Goal: Use online tool/utility: Use online tool/utility

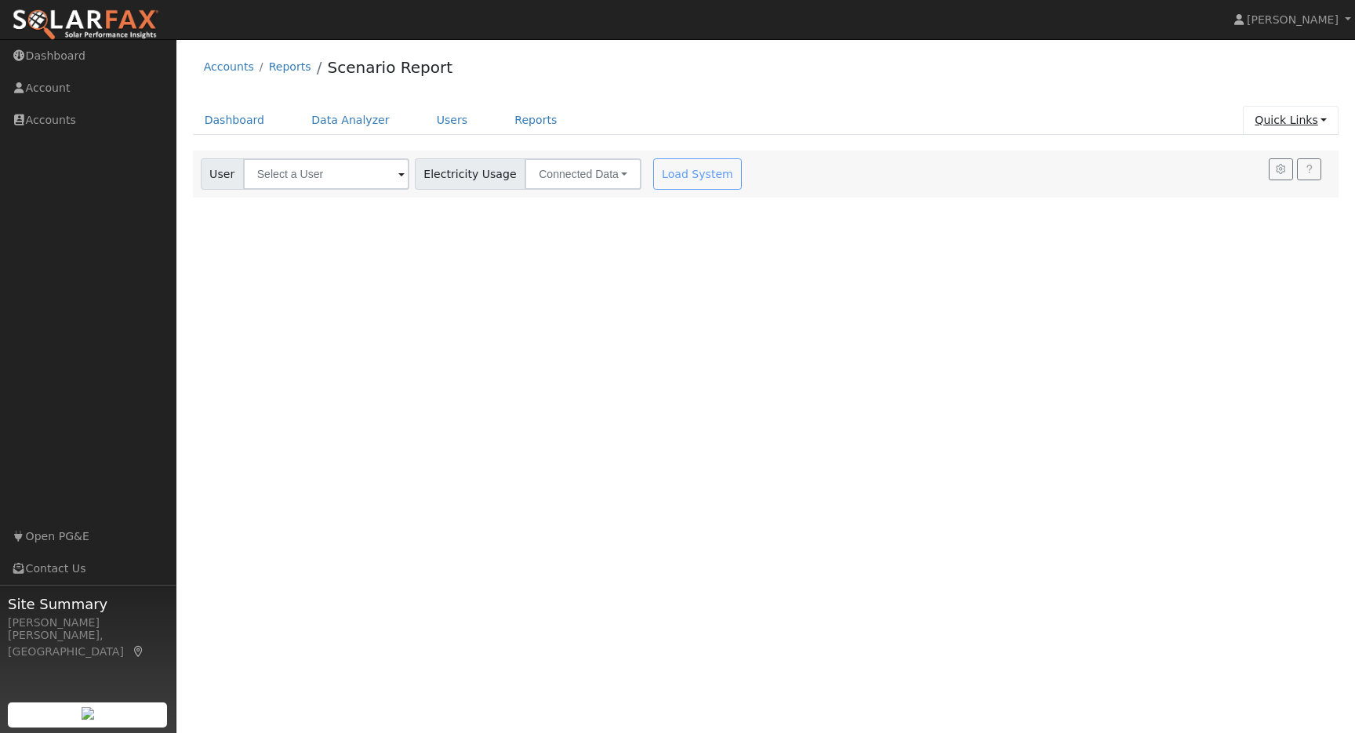
click at [1328, 121] on link "Quick Links" at bounding box center [1291, 120] width 96 height 29
click at [1279, 209] on link "Run a Scenario Report" at bounding box center [1259, 210] width 159 height 22
click at [358, 179] on input "text" at bounding box center [326, 173] width 166 height 31
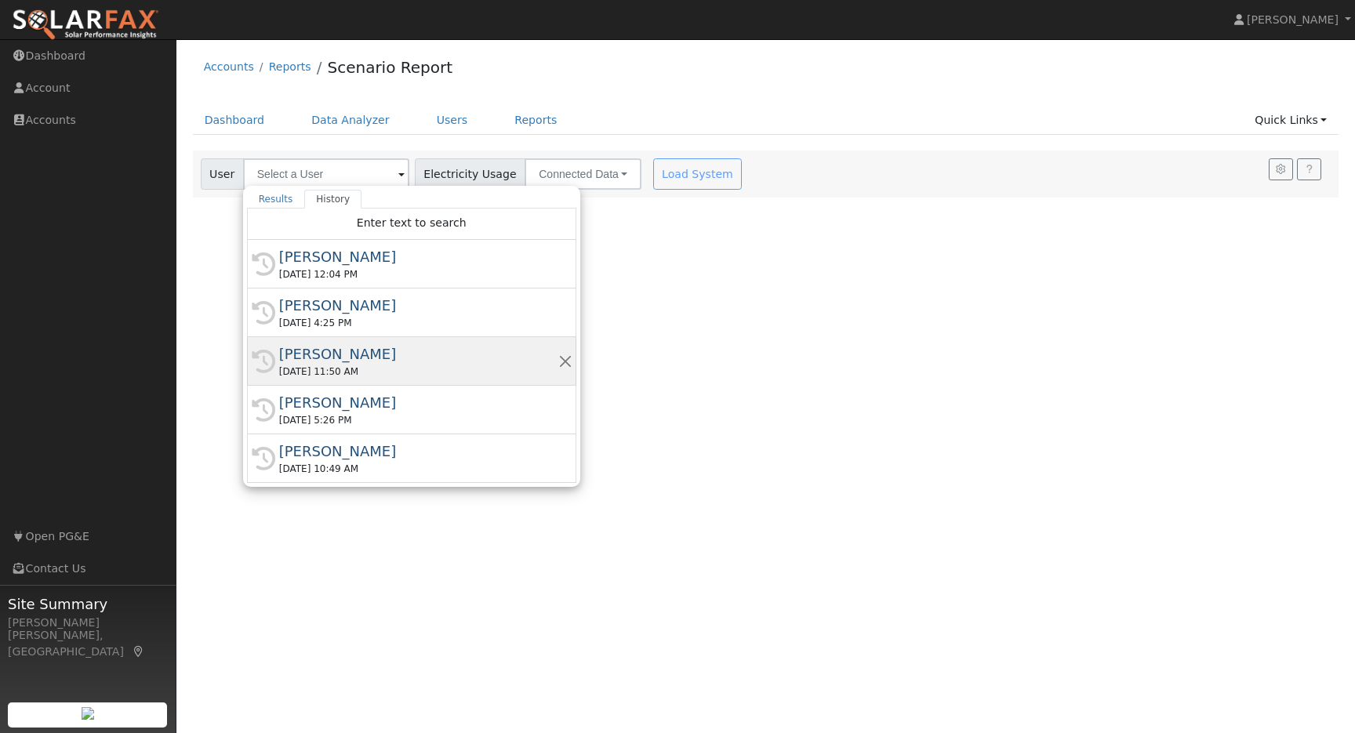
click at [326, 352] on div "[PERSON_NAME]" at bounding box center [418, 353] width 279 height 21
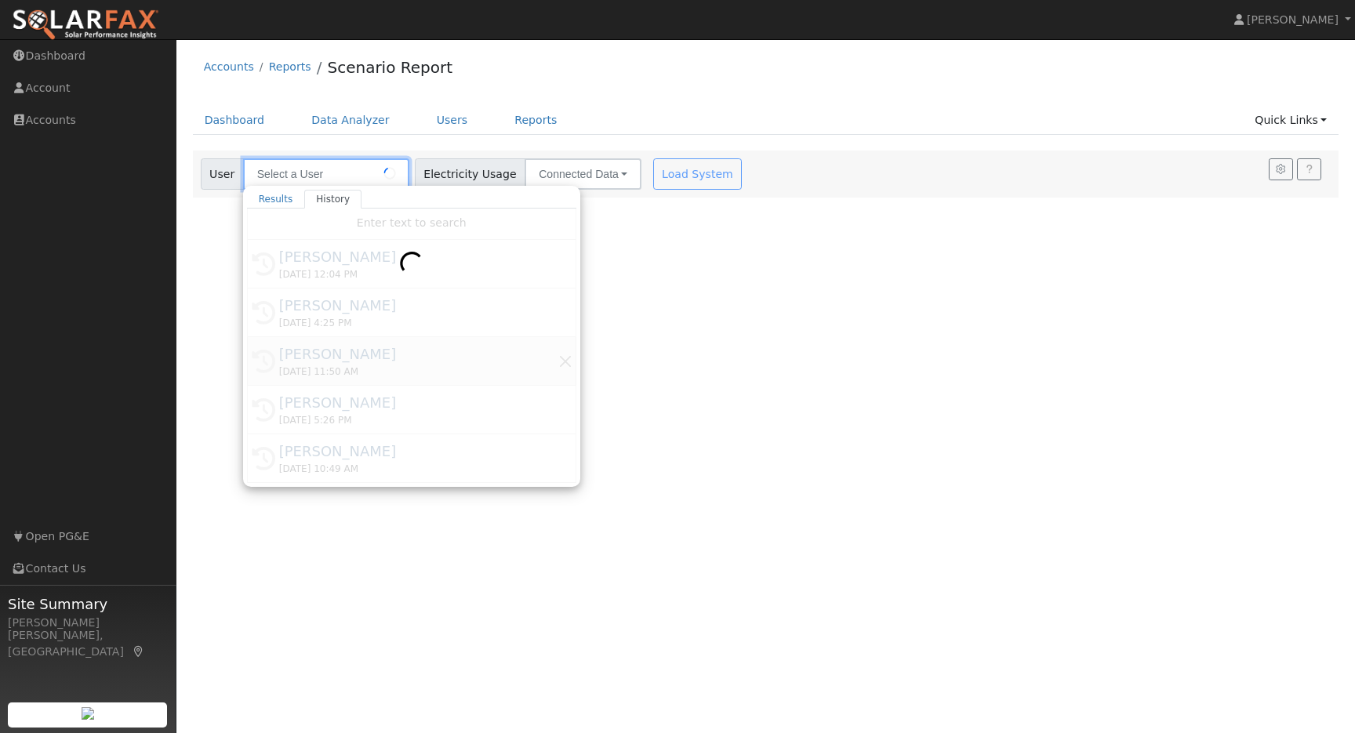
type input "[PERSON_NAME]"
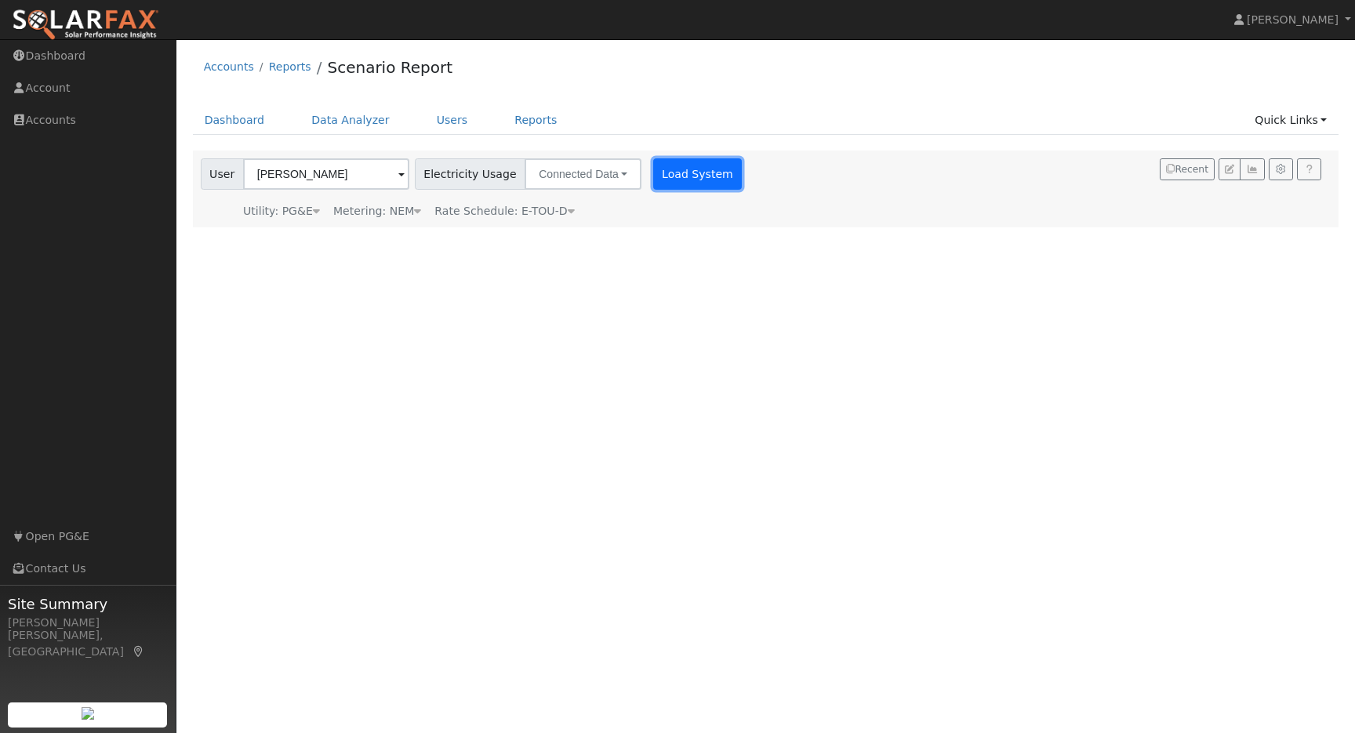
click at [676, 183] on button "Load System" at bounding box center [697, 173] width 89 height 31
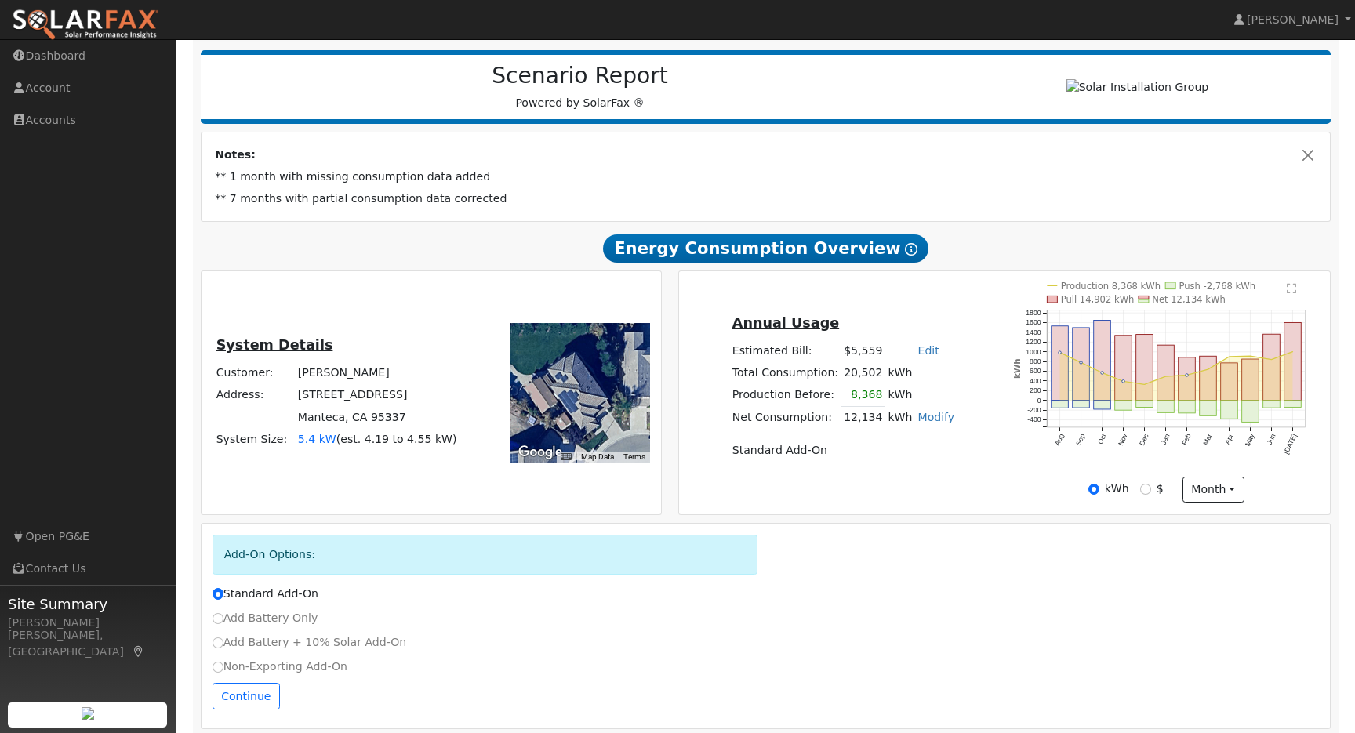
scroll to position [203, 0]
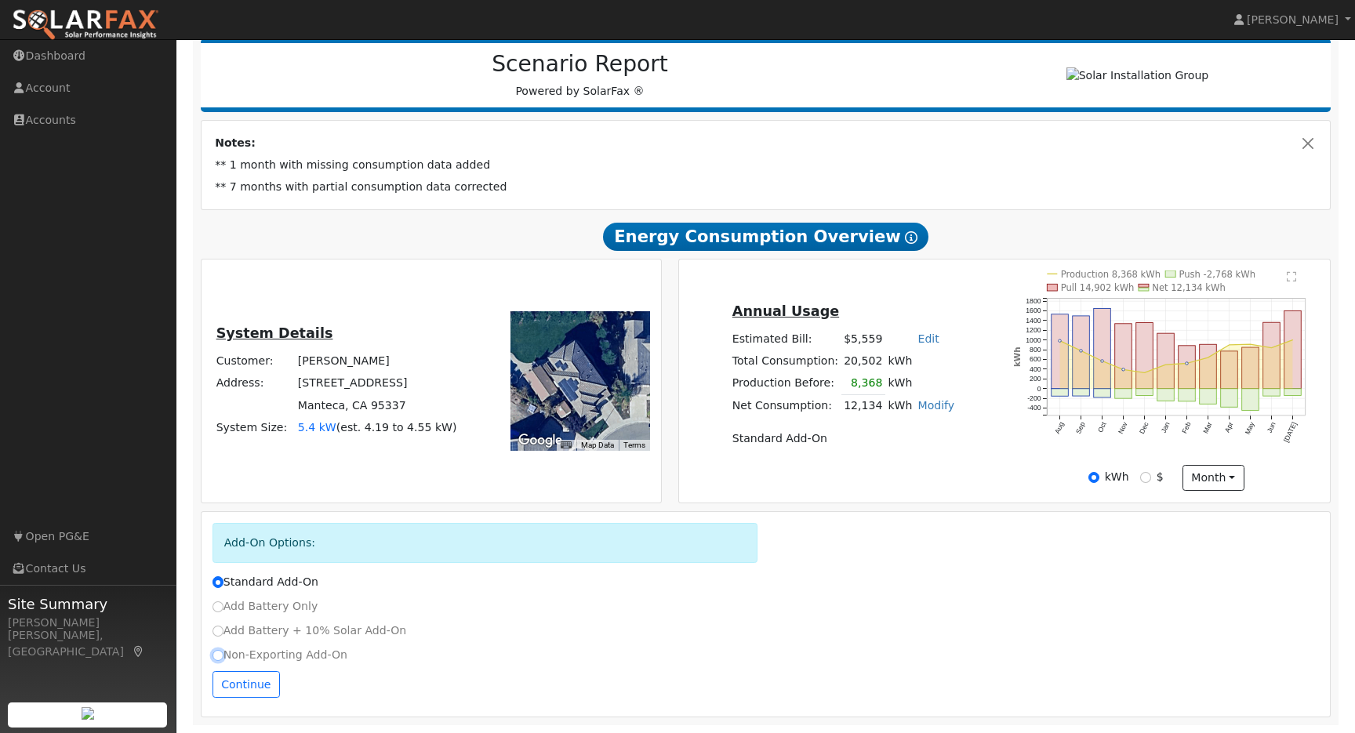
click at [215, 656] on input "Non-Exporting Add-On" at bounding box center [218, 655] width 11 height 11
radio input "true"
radio input "false"
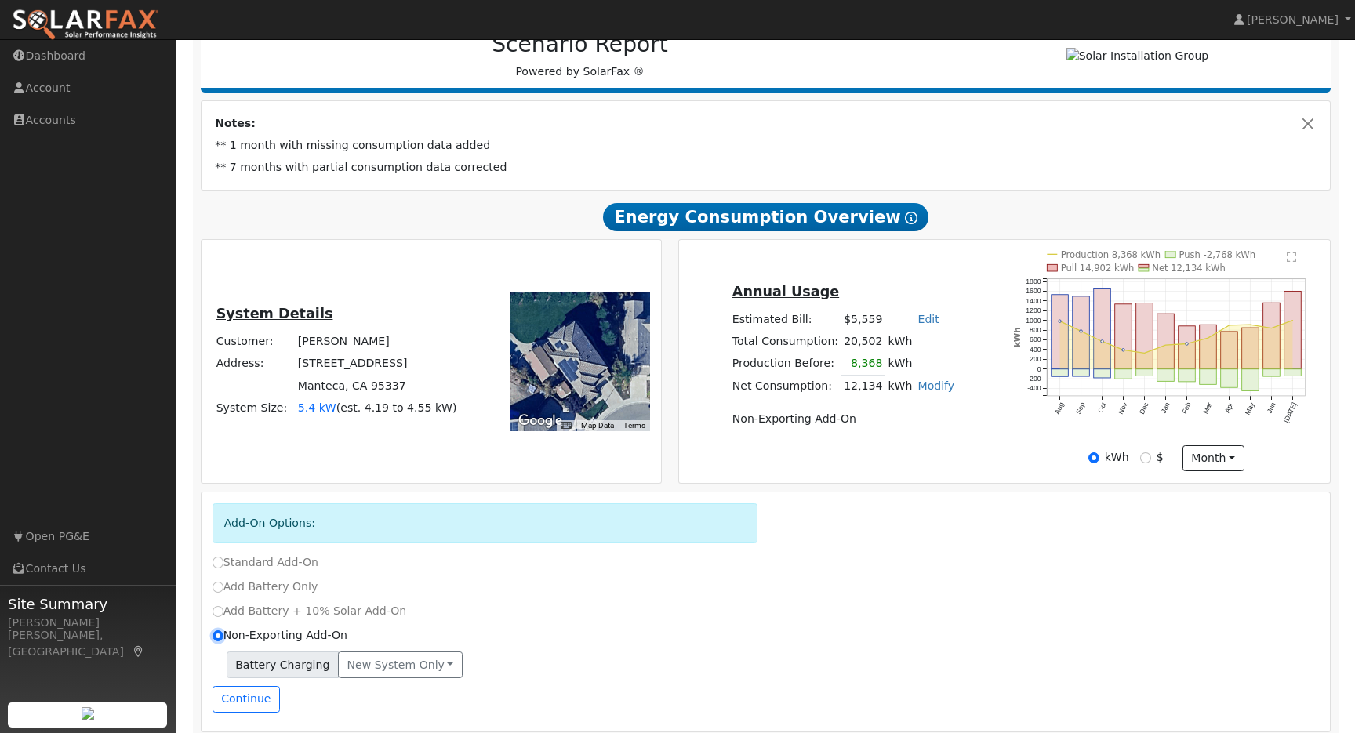
scroll to position [238, 0]
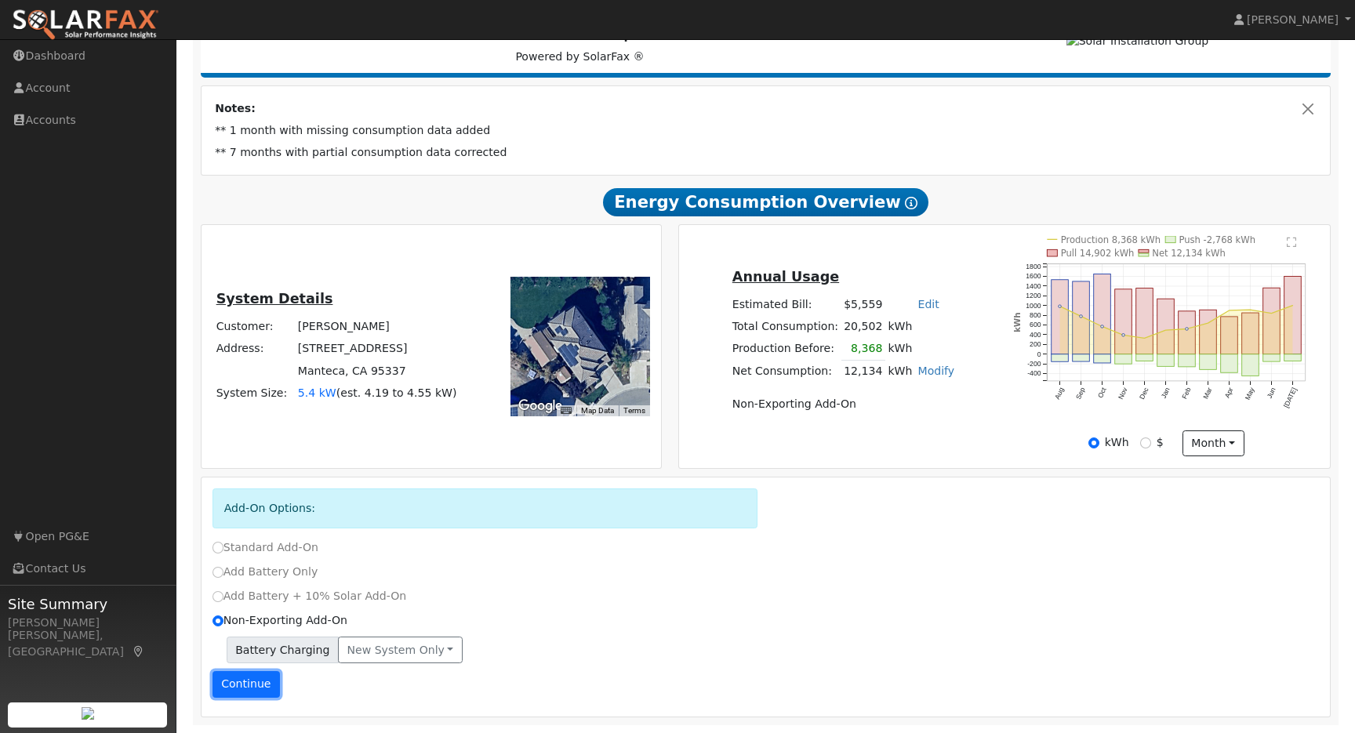
click at [249, 689] on button "Continue" at bounding box center [246, 684] width 67 height 27
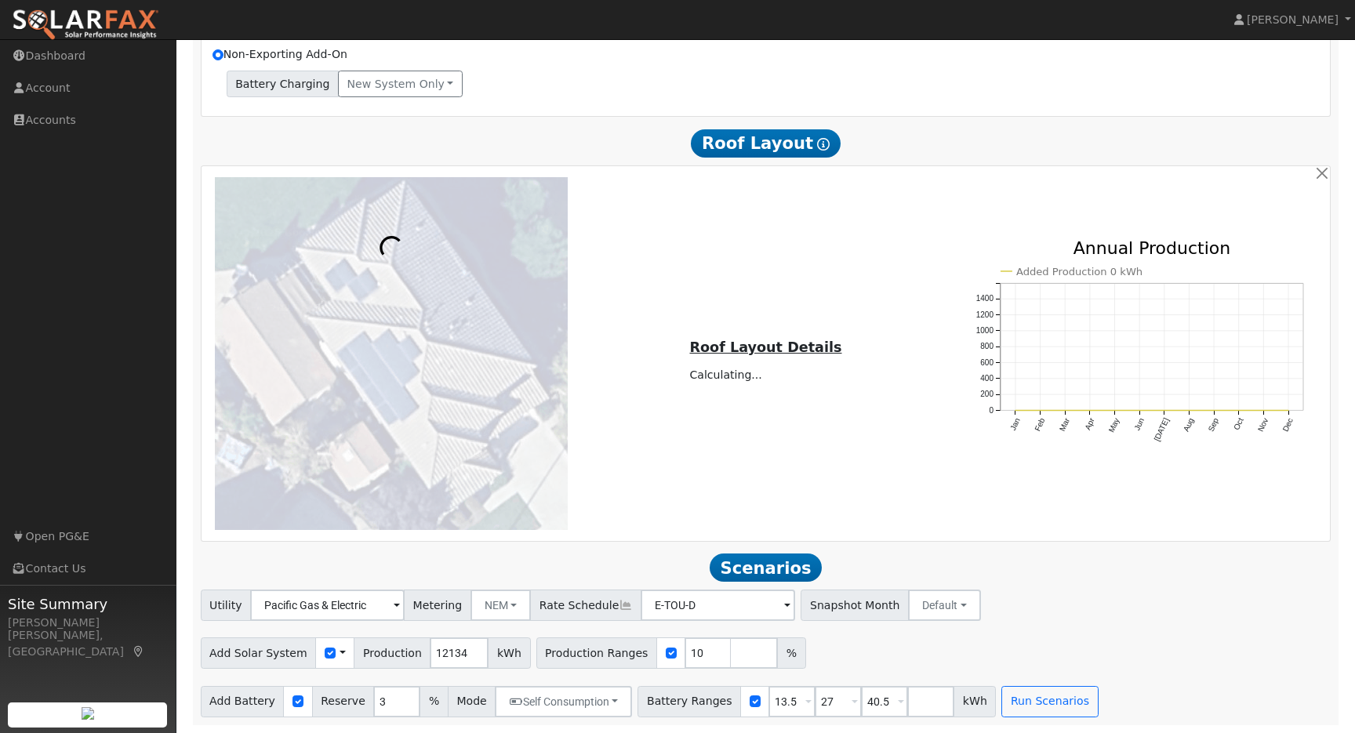
scroll to position [805, 0]
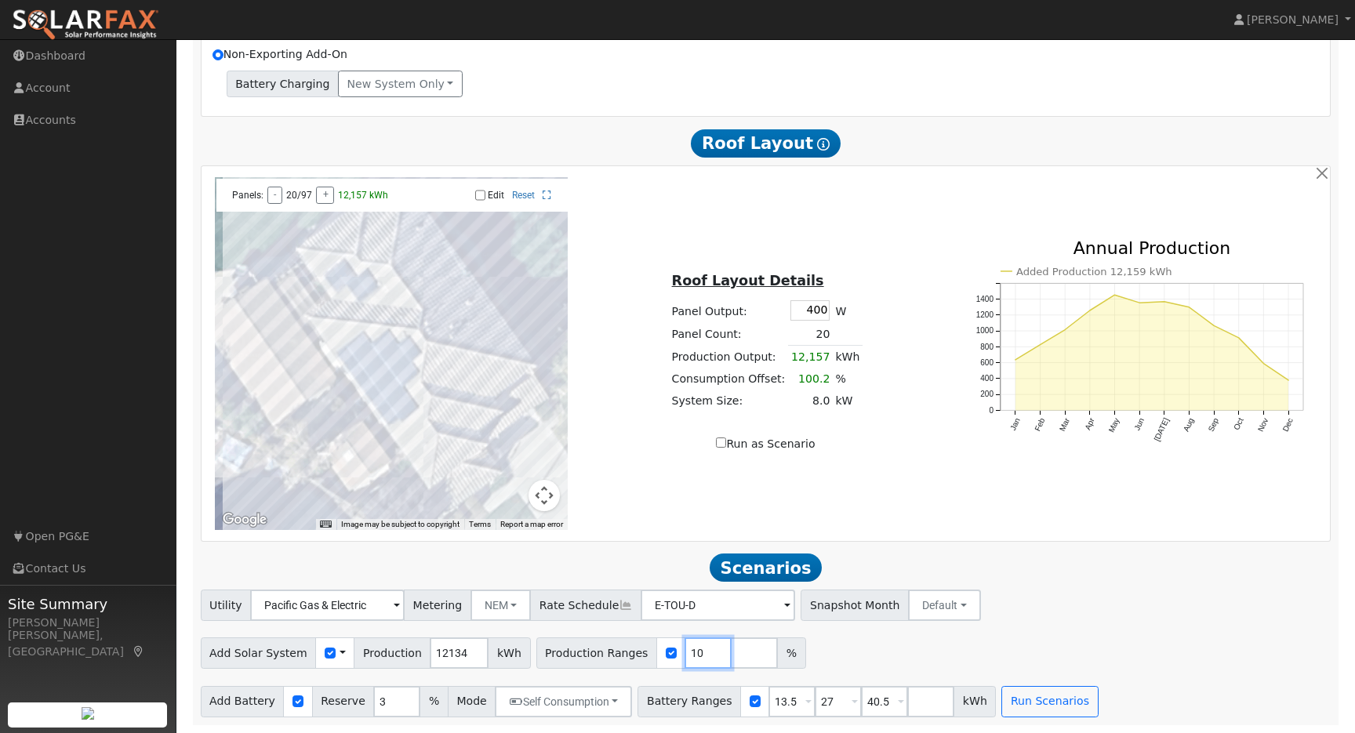
drag, startPoint x: 689, startPoint y: 658, endPoint x: 663, endPoint y: 658, distance: 25.9
click at [663, 658] on div "Production Ranges 10 %" at bounding box center [671, 653] width 270 height 31
type input "100"
type input "120"
type input "140"
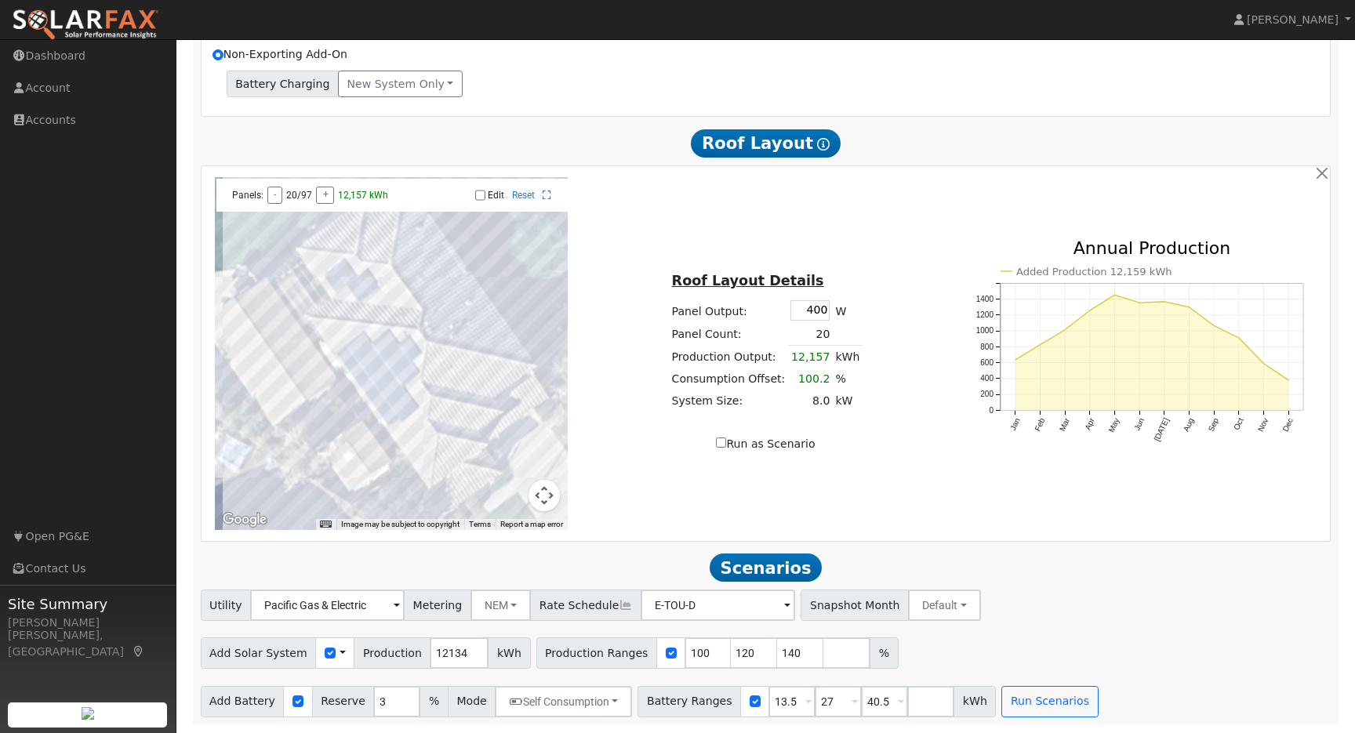
click at [1036, 627] on div "Utility Pacific Gas & Electric Metering NEM NEM NBT Rate Schedule E-TOU-D - Non…" at bounding box center [765, 653] width 1147 height 127
click at [1027, 709] on button "Run Scenarios" at bounding box center [1049, 701] width 96 height 31
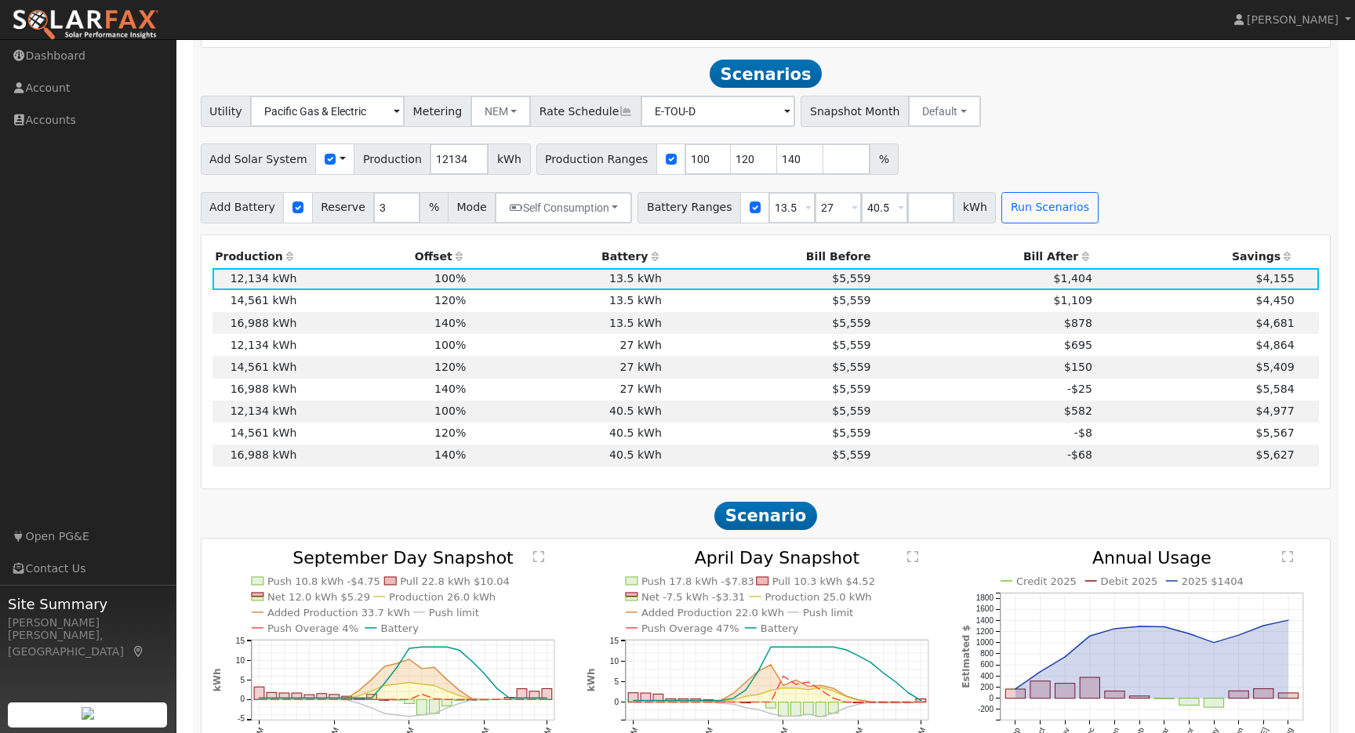
scroll to position [1310, 0]
